Goal: Transaction & Acquisition: Purchase product/service

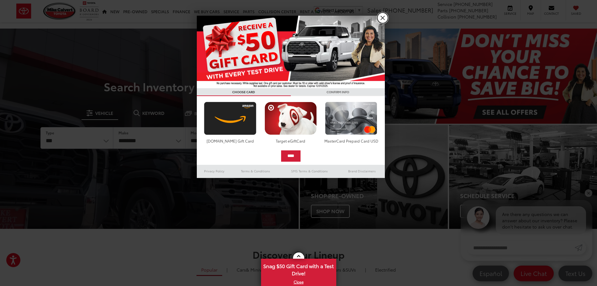
click at [385, 19] on link "X" at bounding box center [383, 18] width 11 height 11
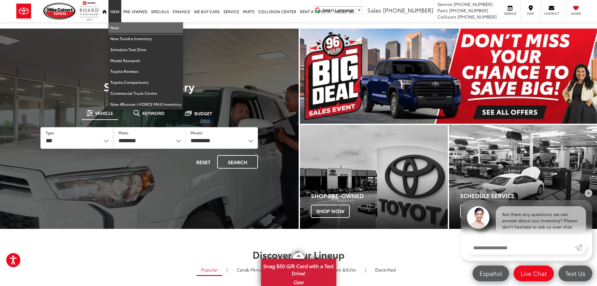
click at [114, 27] on link "New" at bounding box center [145, 27] width 75 height 11
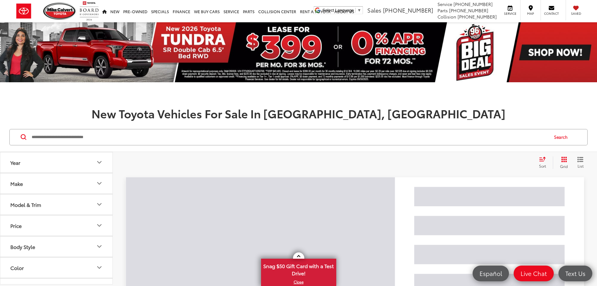
click at [158, 136] on input "Search by Make, Model, or Keyword" at bounding box center [289, 137] width 517 height 15
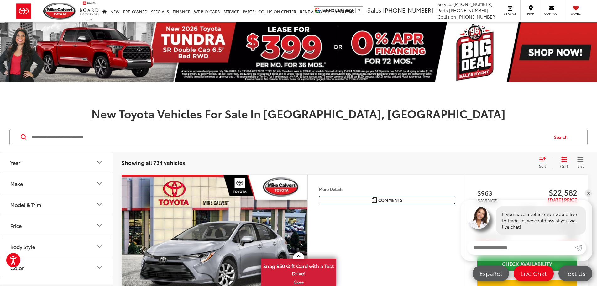
paste input "**********"
type input "**********"
click at [20, 133] on div "**********" at bounding box center [298, 137] width 579 height 16
click at [22, 135] on icon at bounding box center [24, 137] width 6 height 6
click at [22, 139] on icon at bounding box center [24, 137] width 6 height 6
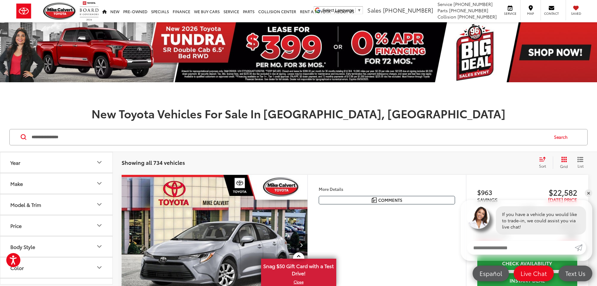
click at [85, 111] on h1 "New Toyota Vehicles For Sale In Houston, TX" at bounding box center [298, 113] width 597 height 13
click at [564, 136] on button "Search" at bounding box center [562, 137] width 29 height 16
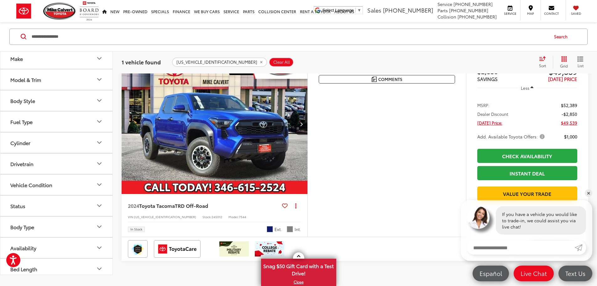
scroll to position [157, 0]
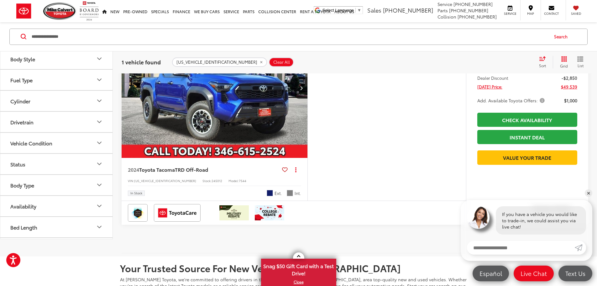
click at [229, 119] on img "2024 Toyota Tacoma TRD Off-Road 0" at bounding box center [214, 88] width 187 height 140
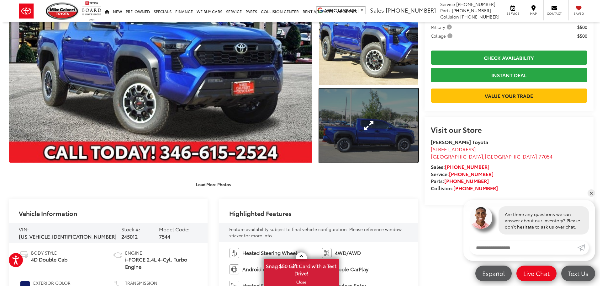
scroll to position [33, 0]
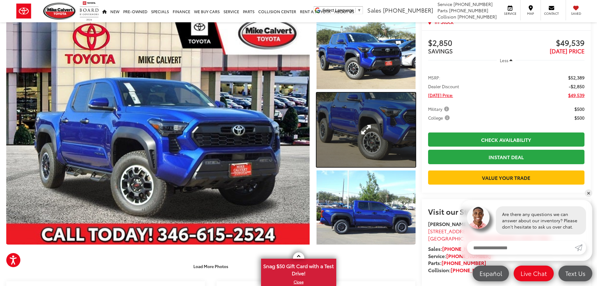
click at [389, 124] on link "Expand Photo 2" at bounding box center [366, 130] width 99 height 74
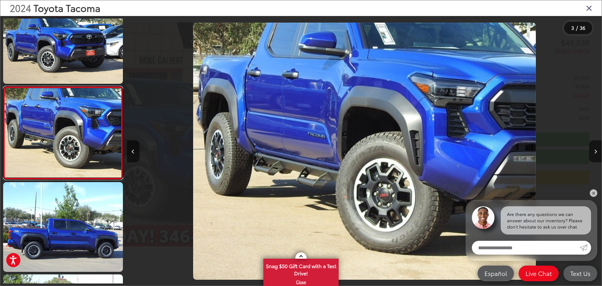
scroll to position [0, 950]
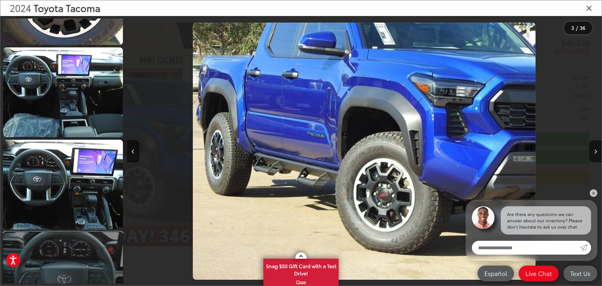
click at [69, 251] on link at bounding box center [63, 277] width 120 height 90
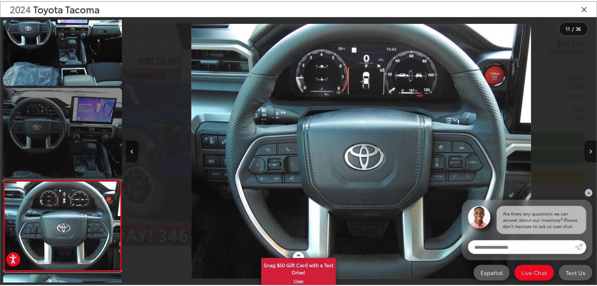
scroll to position [761, 0]
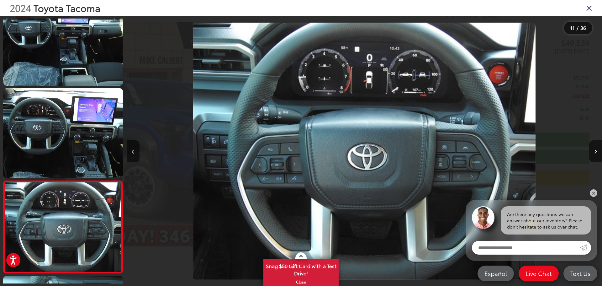
click at [588, 8] on icon "Close gallery" at bounding box center [589, 8] width 6 height 8
